Goal: Information Seeking & Learning: Check status

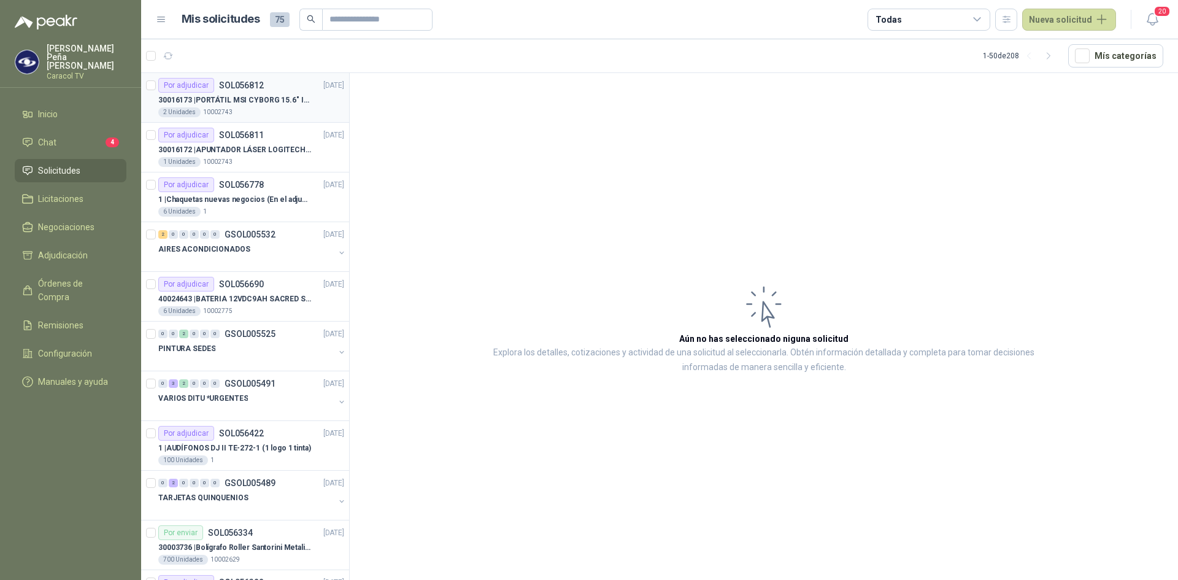
click at [250, 106] on p "30016173 | PORTÁTIL MSI CYBORG 15.6" INTEL I7 RAM 32GB - 1 TB / Nvidia GeForce …" at bounding box center [234, 101] width 153 height 12
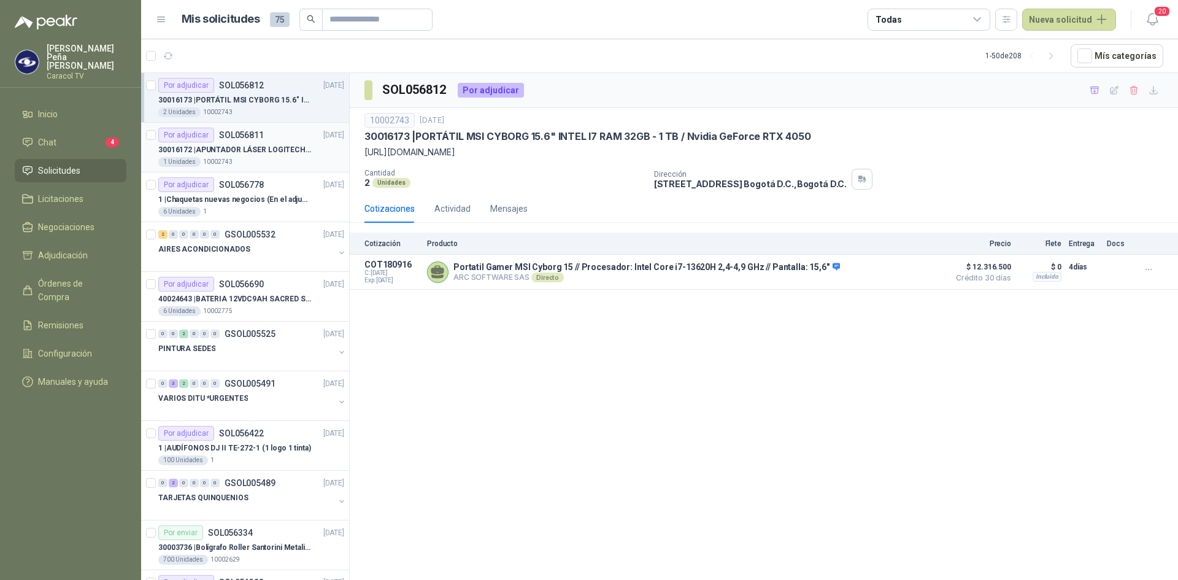
click at [221, 145] on p "30016172 | APUNTADOR LÁSER LOGITECH R400" at bounding box center [234, 150] width 153 height 12
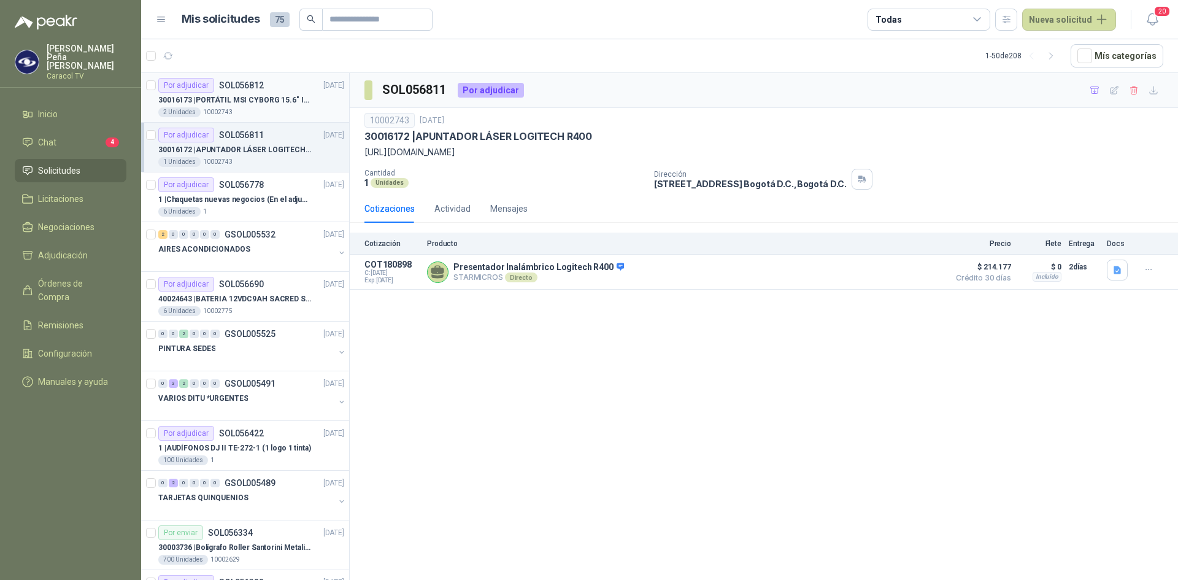
click at [225, 95] on p "30016173 | PORTÁTIL MSI CYBORG 15.6" INTEL I7 RAM 32GB - 1 TB / Nvidia GeForce …" at bounding box center [234, 101] width 153 height 12
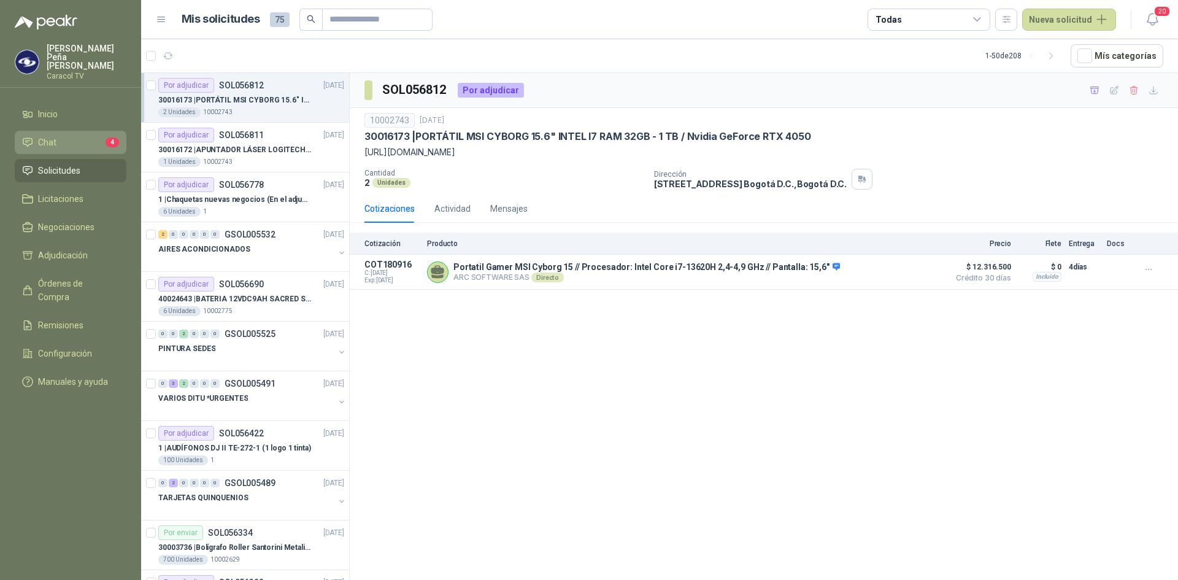
click at [85, 136] on li "Chat 4" at bounding box center [70, 143] width 97 height 14
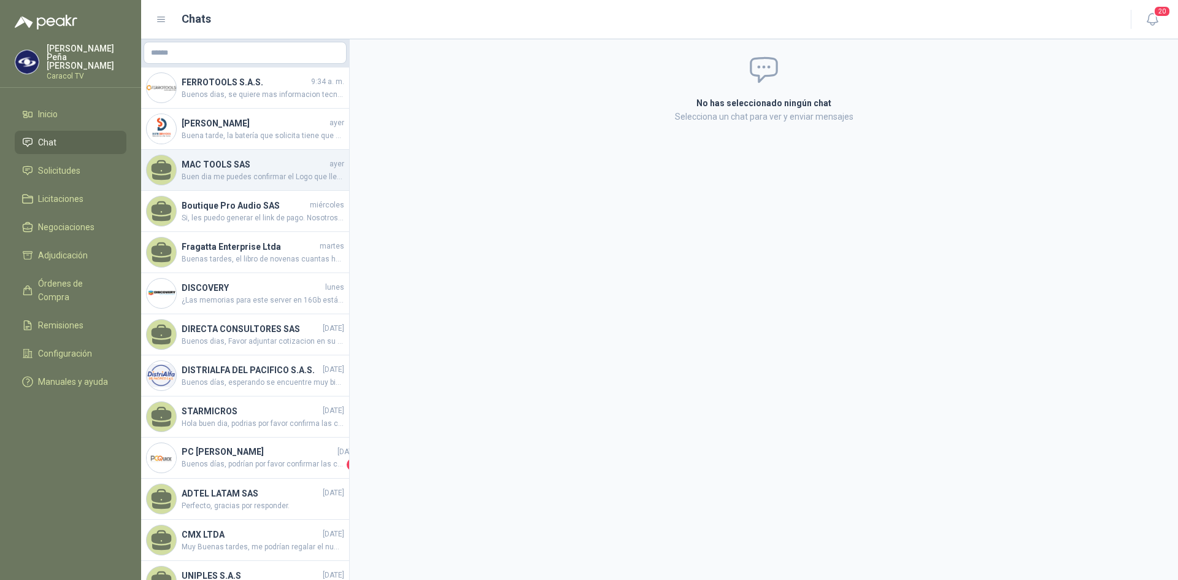
click at [266, 171] on span "Buen dia me puedes confirmar el Logo que lleva impreso por favor" at bounding box center [263, 177] width 163 height 12
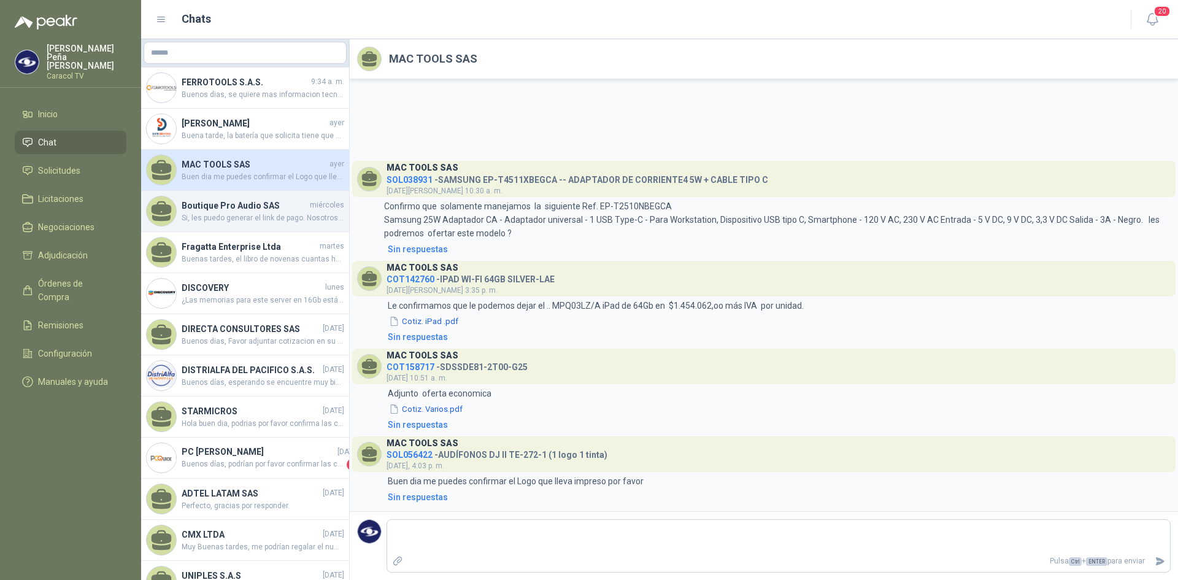
click at [195, 210] on h4 "Boutique Pro Audio SAS" at bounding box center [245, 206] width 126 height 14
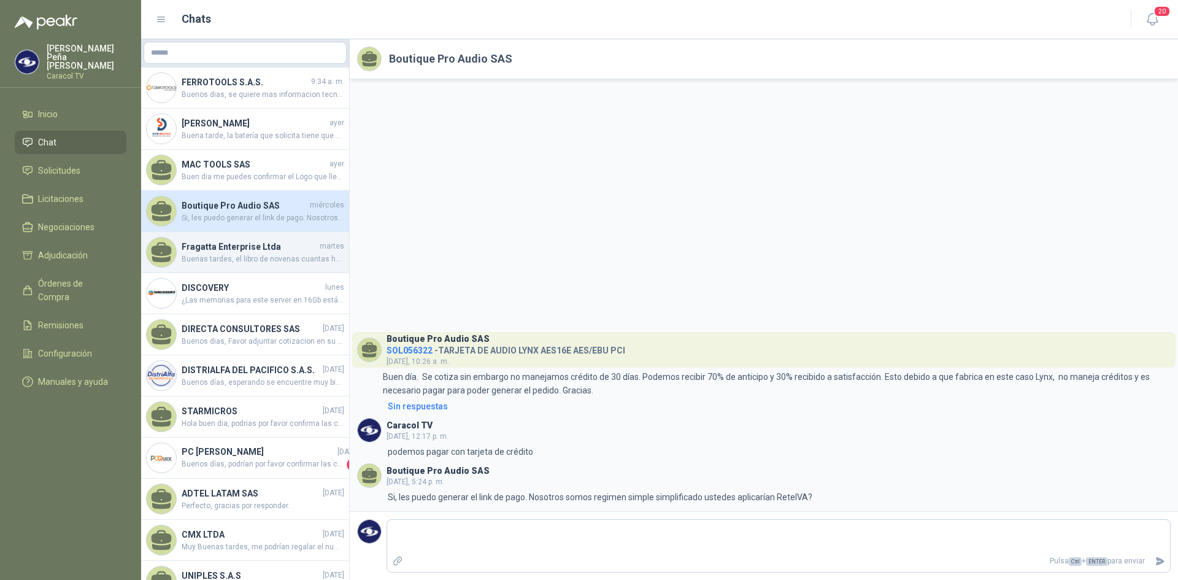
click at [222, 254] on span "Buenas tardes, el libro de novenas cuantas hojas tiene?, material y a cuantas t…" at bounding box center [263, 259] width 163 height 12
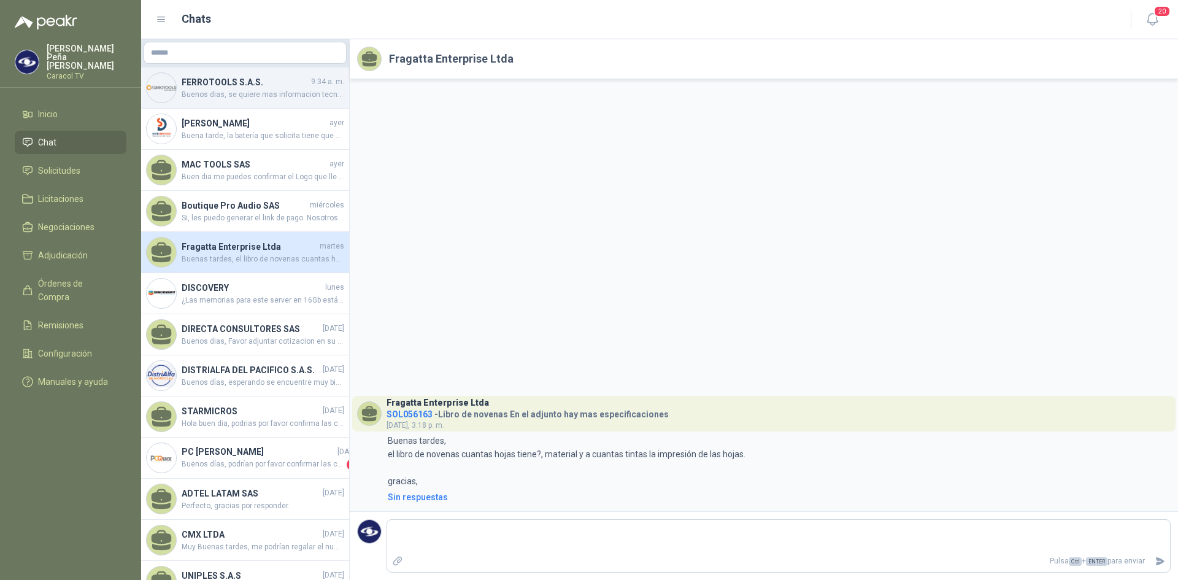
click at [199, 85] on h4 "FERROTOOLS S.A.S." at bounding box center [245, 82] width 127 height 14
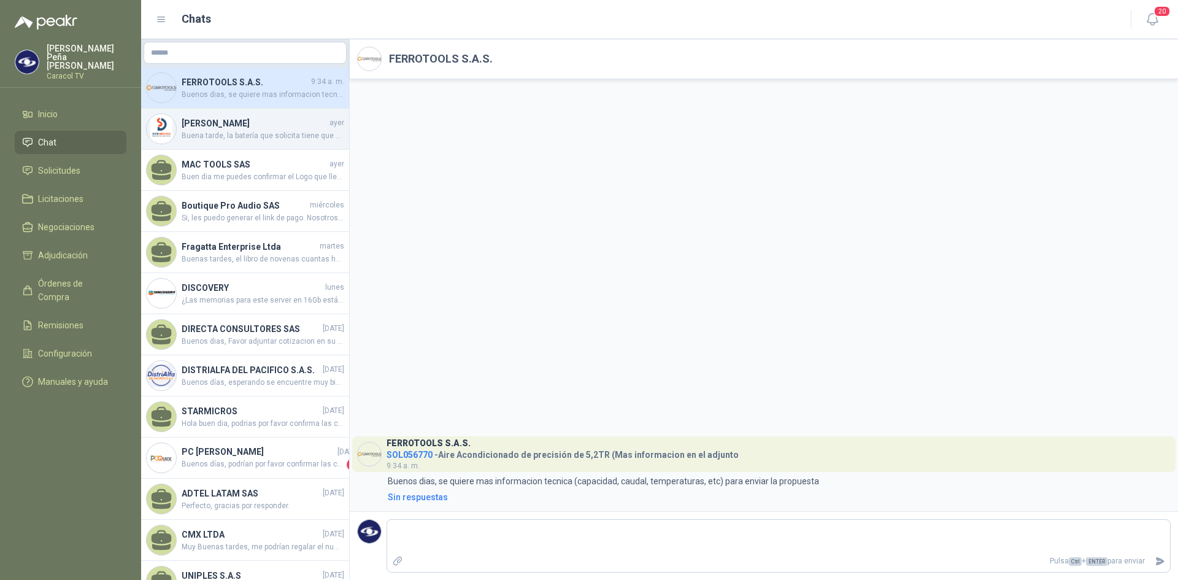
click at [253, 136] on span "Buena tarde, la batería que solicita tiene que marca sacred sun? o puede ser ot…" at bounding box center [263, 136] width 163 height 12
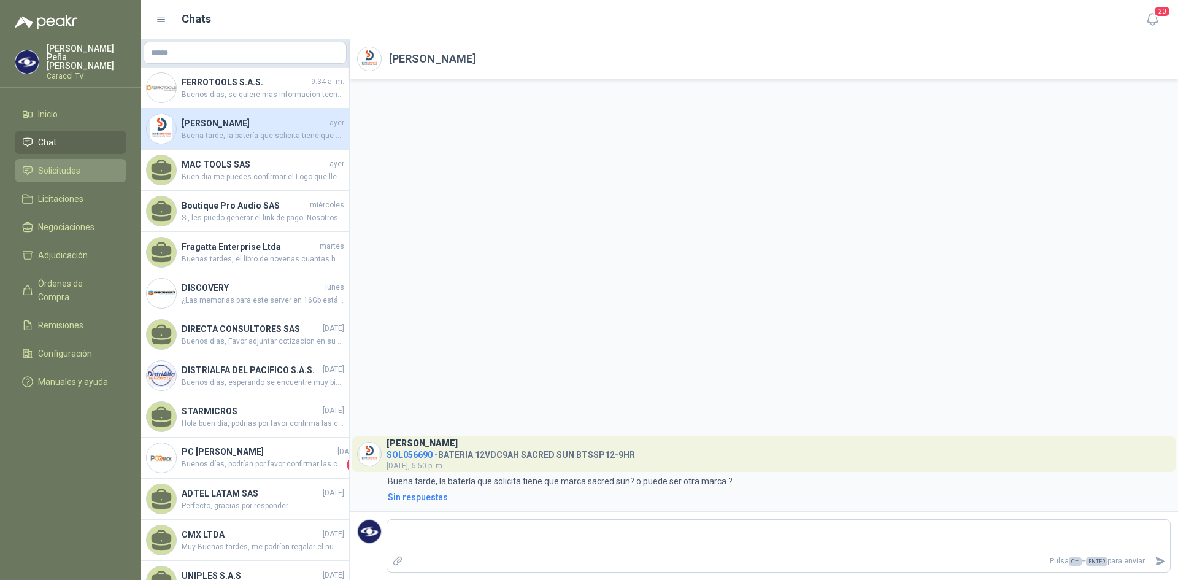
click at [83, 164] on li "Solicitudes" at bounding box center [70, 171] width 97 height 14
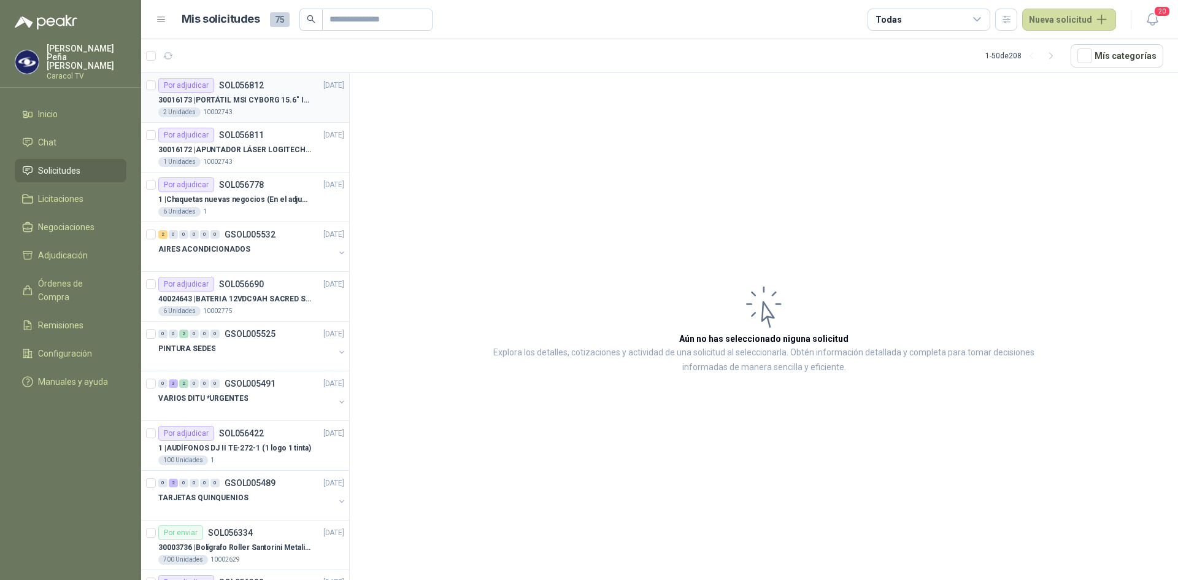
click at [222, 102] on p "30016173 | PORTÁTIL MSI CYBORG 15.6" INTEL I7 RAM 32GB - 1 TB / Nvidia GeForce …" at bounding box center [234, 101] width 153 height 12
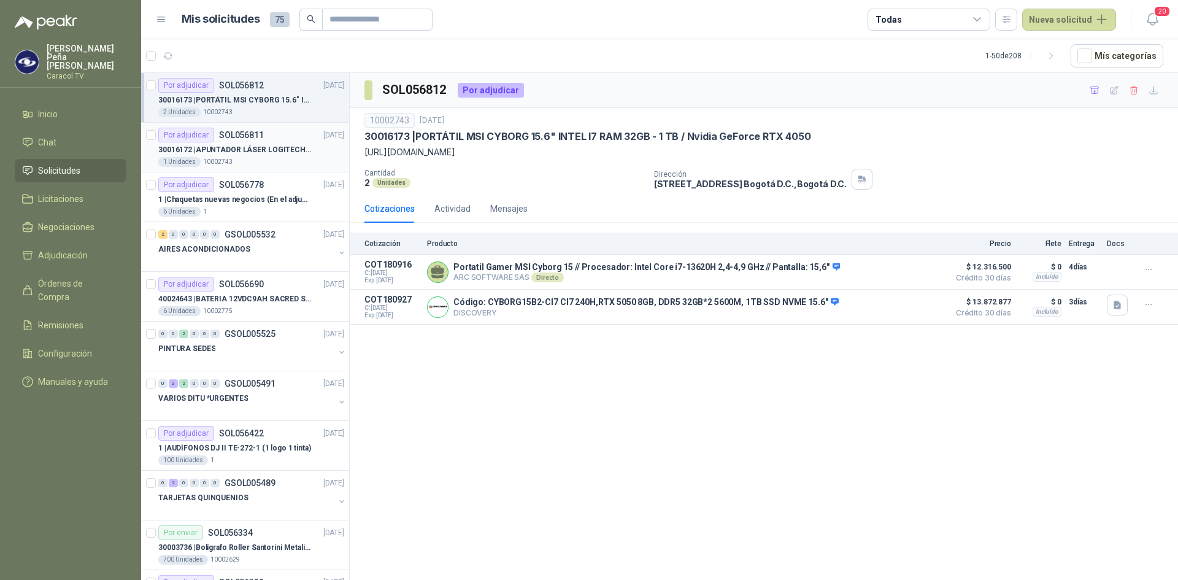
click at [245, 163] on div "1 Unidades 10002743" at bounding box center [251, 162] width 186 height 10
